Goal: Communication & Community: Answer question/provide support

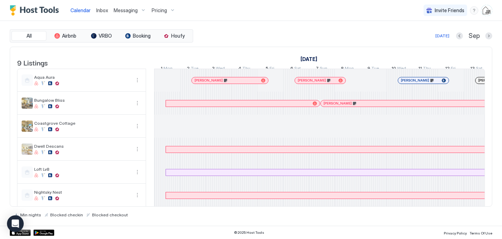
scroll to position [0, 387]
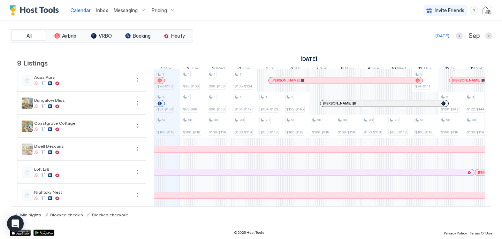
click at [104, 12] on span "Inbox" at bounding box center [102, 10] width 12 height 6
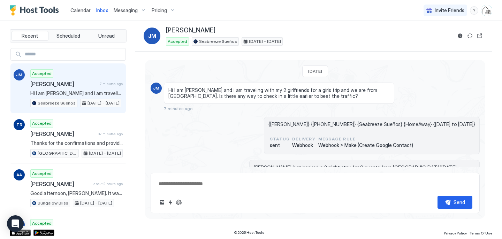
scroll to position [193, 0]
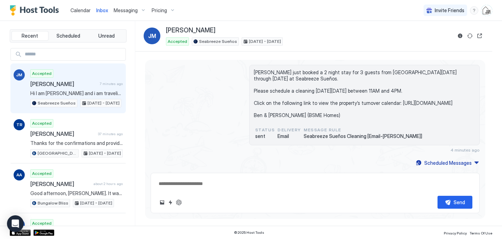
click at [77, 92] on span "Hi I am [PERSON_NAME] and i am traveling with my 2 girlfriends for a girls trip…" at bounding box center [76, 93] width 92 height 6
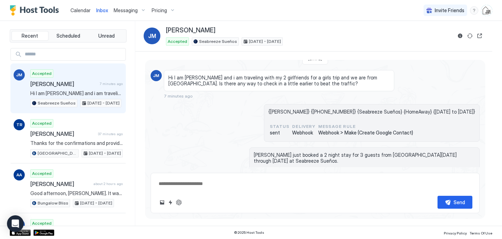
scroll to position [0, 0]
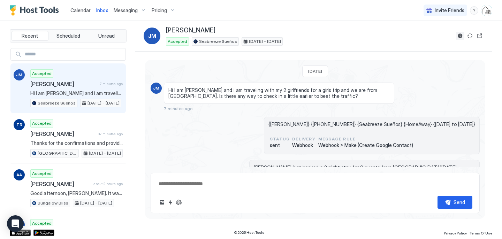
click at [460, 37] on button "Reservation information" at bounding box center [460, 36] width 8 height 8
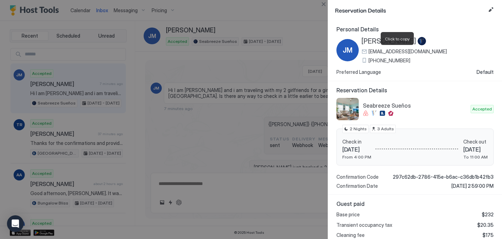
click at [419, 52] on span "[EMAIL_ADDRESS][DOMAIN_NAME]" at bounding box center [408, 51] width 78 height 6
click at [491, 9] on button "Edit reservation" at bounding box center [491, 10] width 8 height 8
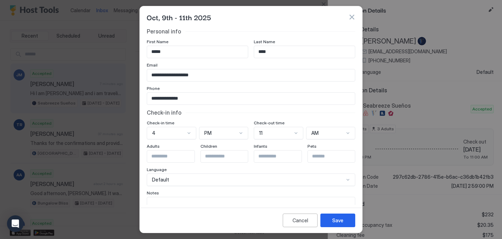
click at [270, 205] on div "**********" at bounding box center [250, 119] width 223 height 227
click at [273, 204] on textarea "Input Field" at bounding box center [251, 214] width 208 height 34
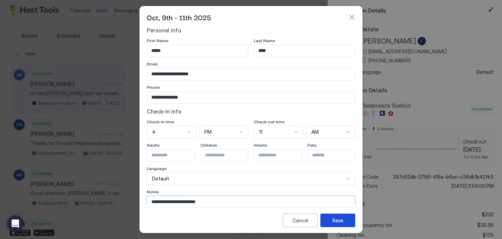
type textarea "**********"
click at [348, 223] on button "Save" at bounding box center [337, 221] width 35 height 14
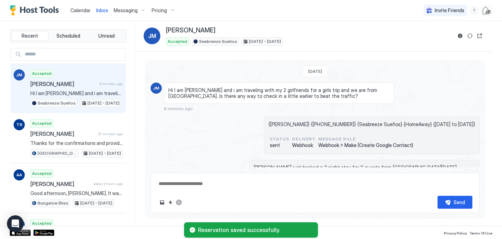
click at [81, 10] on span "Calendar" at bounding box center [80, 10] width 20 height 6
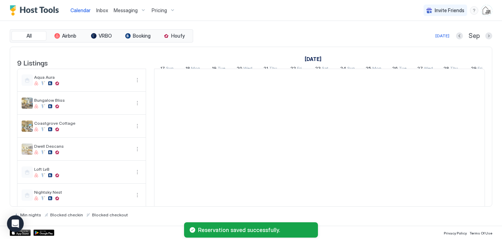
scroll to position [0, 387]
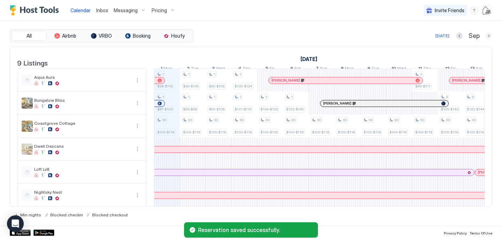
click at [490, 36] on button "Next month" at bounding box center [488, 35] width 7 height 7
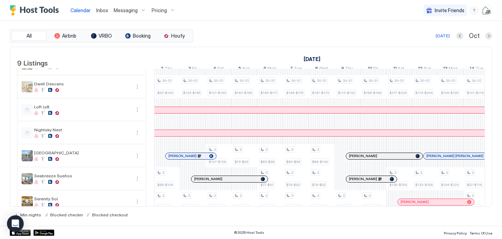
scroll to position [75, 0]
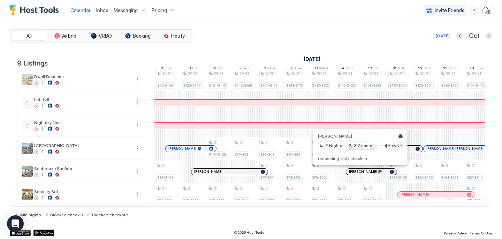
click at [357, 172] on div at bounding box center [358, 172] width 6 height 6
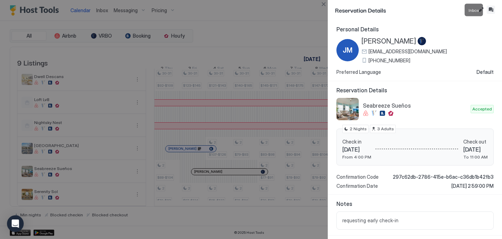
click at [489, 10] on button "Inbox" at bounding box center [491, 10] width 8 height 8
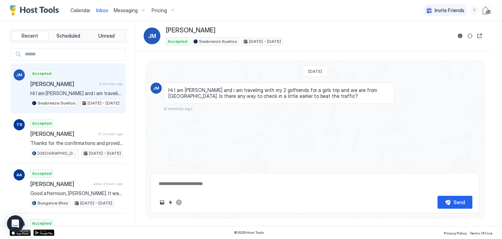
scroll to position [193, 0]
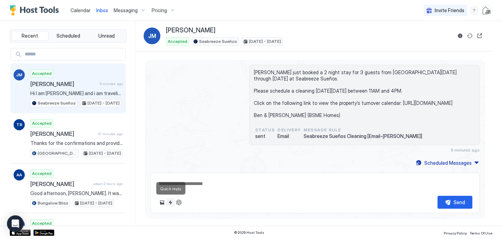
click at [169, 203] on button "Quick reply" at bounding box center [170, 202] width 8 height 8
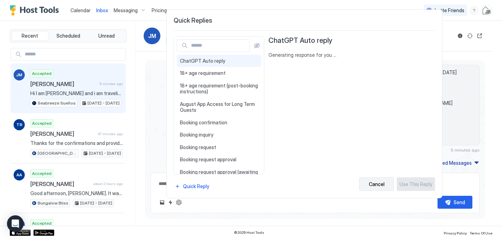
click at [379, 187] on div "Cancel" at bounding box center [377, 184] width 16 height 7
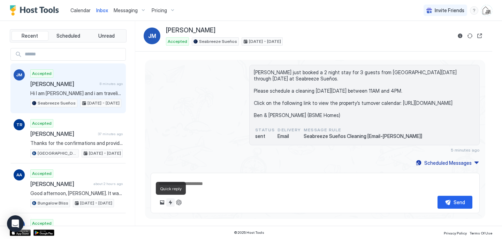
click at [170, 204] on button "Quick reply" at bounding box center [170, 202] width 8 height 8
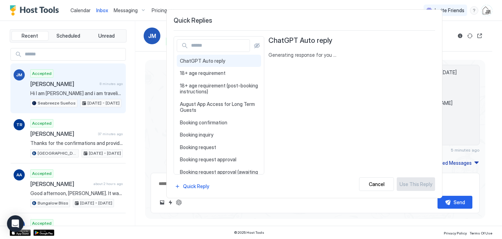
click at [204, 47] on input "Input Field" at bounding box center [218, 46] width 61 height 12
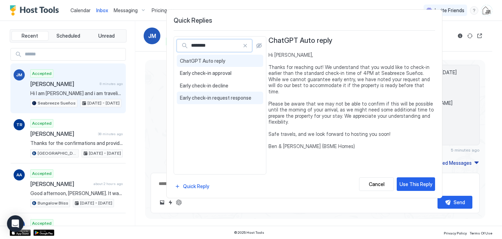
type input "********"
click at [205, 98] on span "Early check-in request response" at bounding box center [220, 98] width 80 height 6
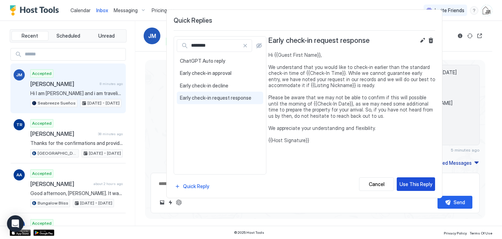
click at [417, 187] on div "Use This Reply" at bounding box center [416, 184] width 33 height 7
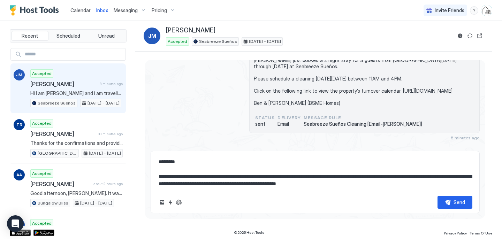
click at [282, 176] on textarea "**********" at bounding box center [315, 173] width 315 height 35
type textarea "**********"
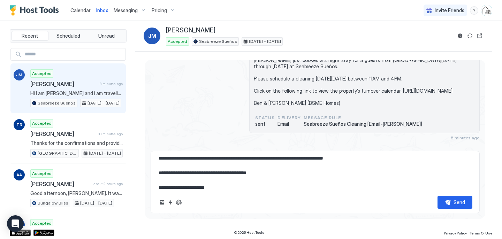
scroll to position [48, 0]
click at [462, 202] on div "Send" at bounding box center [460, 202] width 12 height 7
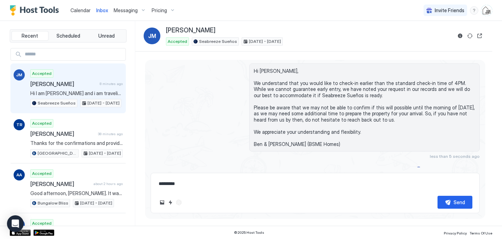
scroll to position [275, 0]
click at [78, 9] on span "Calendar" at bounding box center [80, 10] width 20 height 6
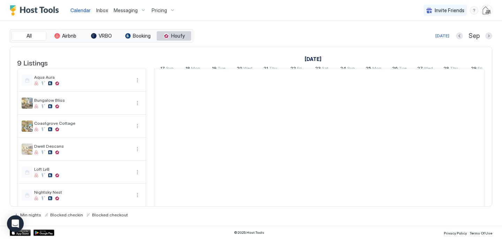
scroll to position [0, 387]
